Goal: Complete application form: Complete application form

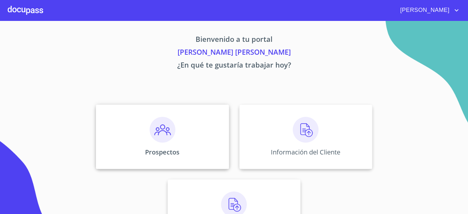
click at [131, 122] on div "Prospectos" at bounding box center [162, 136] width 133 height 64
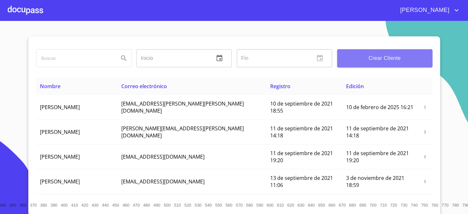
click at [364, 63] on button "Crear Cliente" at bounding box center [384, 58] width 95 height 18
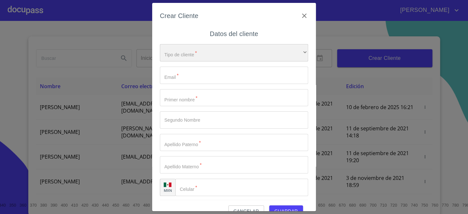
click at [236, 53] on div "​" at bounding box center [234, 52] width 148 height 17
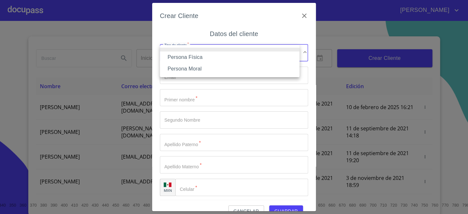
click at [207, 59] on li "Persona Física" at bounding box center [229, 57] width 139 height 12
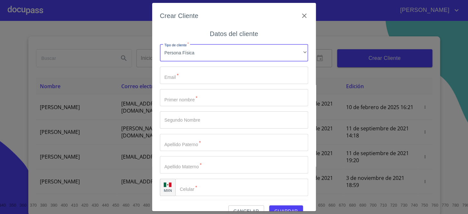
click at [184, 73] on input "Tipo de cliente   *" at bounding box center [234, 75] width 148 height 17
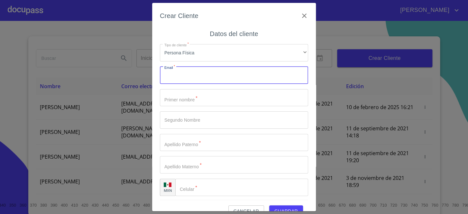
paste input "[EMAIL_ADDRESS][DOMAIN_NAME]"
type input "[EMAIL_ADDRESS][DOMAIN_NAME]"
click at [199, 104] on input "Tipo de cliente   *" at bounding box center [234, 97] width 148 height 17
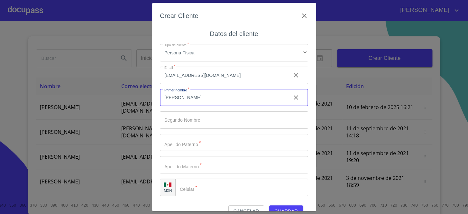
type input "[PERSON_NAME]"
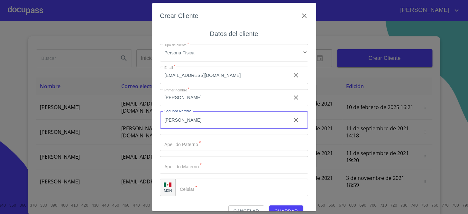
type input "[PERSON_NAME]"
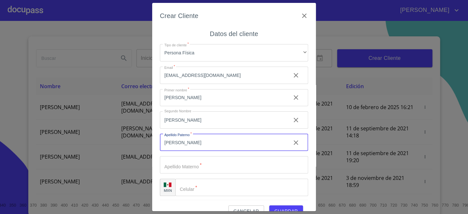
type input "[PERSON_NAME]"
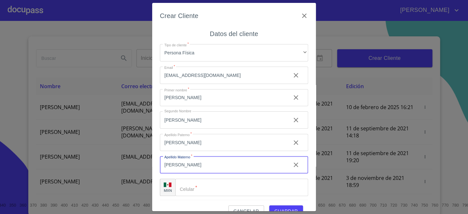
type input "[PERSON_NAME]"
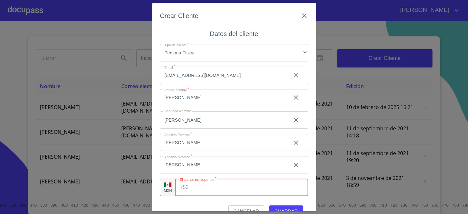
paste input "[PHONE_NUMBER]"
type input "[PHONE_NUMBER]"
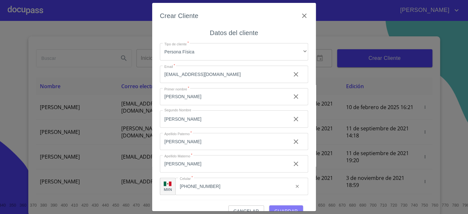
click at [290, 207] on span "Guardar" at bounding box center [285, 211] width 23 height 8
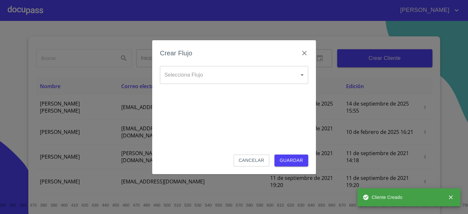
click at [185, 75] on body "[PERSON_NAME] ​ Fin ​ Crear Cliente Nombre Correo electrónico Registro Edición …" at bounding box center [234, 107] width 468 height 214
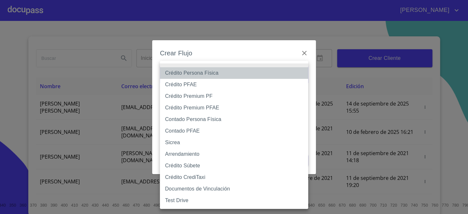
click at [188, 75] on li "Crédito Persona Física" at bounding box center [234, 73] width 148 height 12
type input "6009fb3c7d1714eb8809aa97"
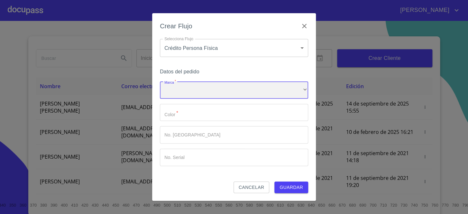
click at [193, 92] on div "​" at bounding box center [234, 89] width 148 height 17
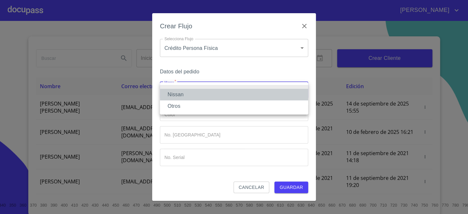
click at [194, 93] on li "Nissan" at bounding box center [234, 95] width 148 height 12
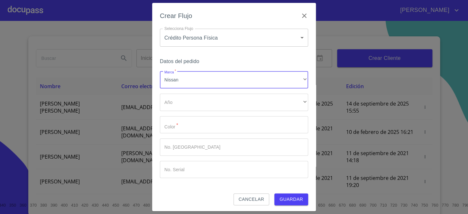
click at [189, 113] on div "Marca   * Nissan ​ Año ​ ​ Color   * ​ No. Pedido ​ No. Serial ​" at bounding box center [234, 124] width 148 height 107
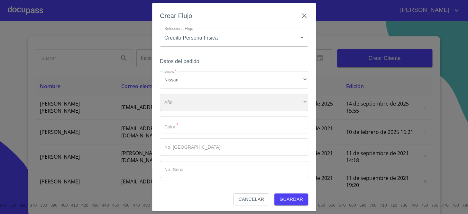
click at [188, 105] on div "​" at bounding box center [234, 102] width 148 height 17
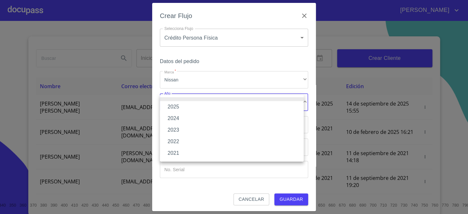
click at [185, 107] on li "2025" at bounding box center [232, 107] width 144 height 12
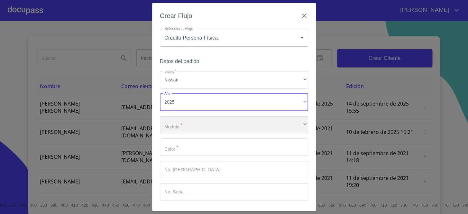
click at [186, 124] on div "​" at bounding box center [234, 124] width 148 height 17
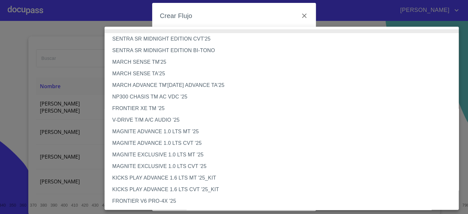
click at [173, 164] on li "MAGNITE EXCLUSIVE 1.0 LTS CVT '25" at bounding box center [283, 166] width 358 height 12
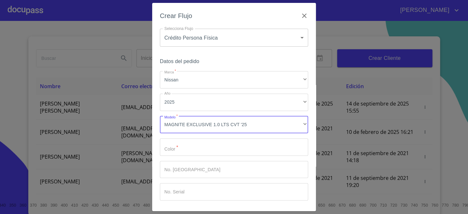
click at [183, 146] on input "Marca   *" at bounding box center [234, 146] width 148 height 17
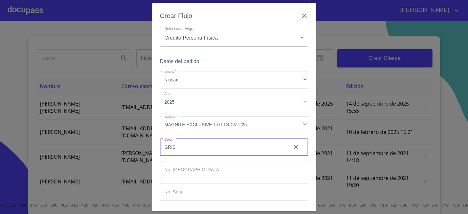
type input "GRIS"
